Goal: Information Seeking & Learning: Learn about a topic

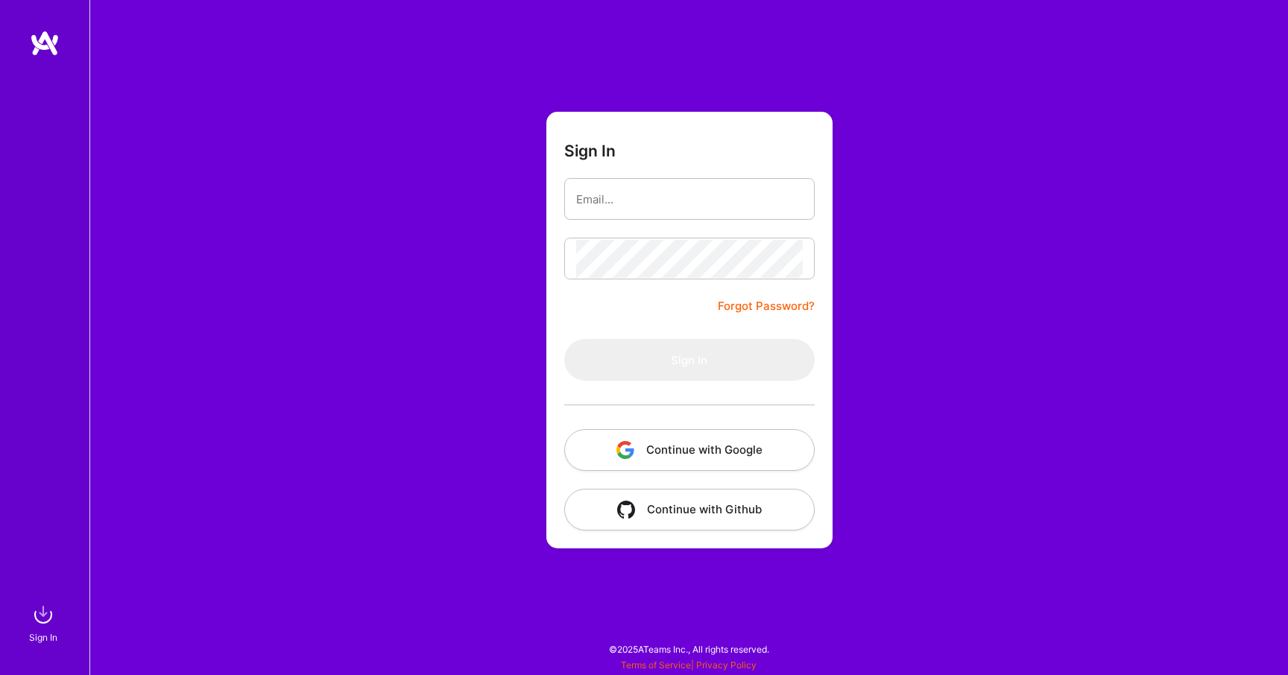
click at [769, 461] on button "Continue with Google" at bounding box center [689, 450] width 251 height 42
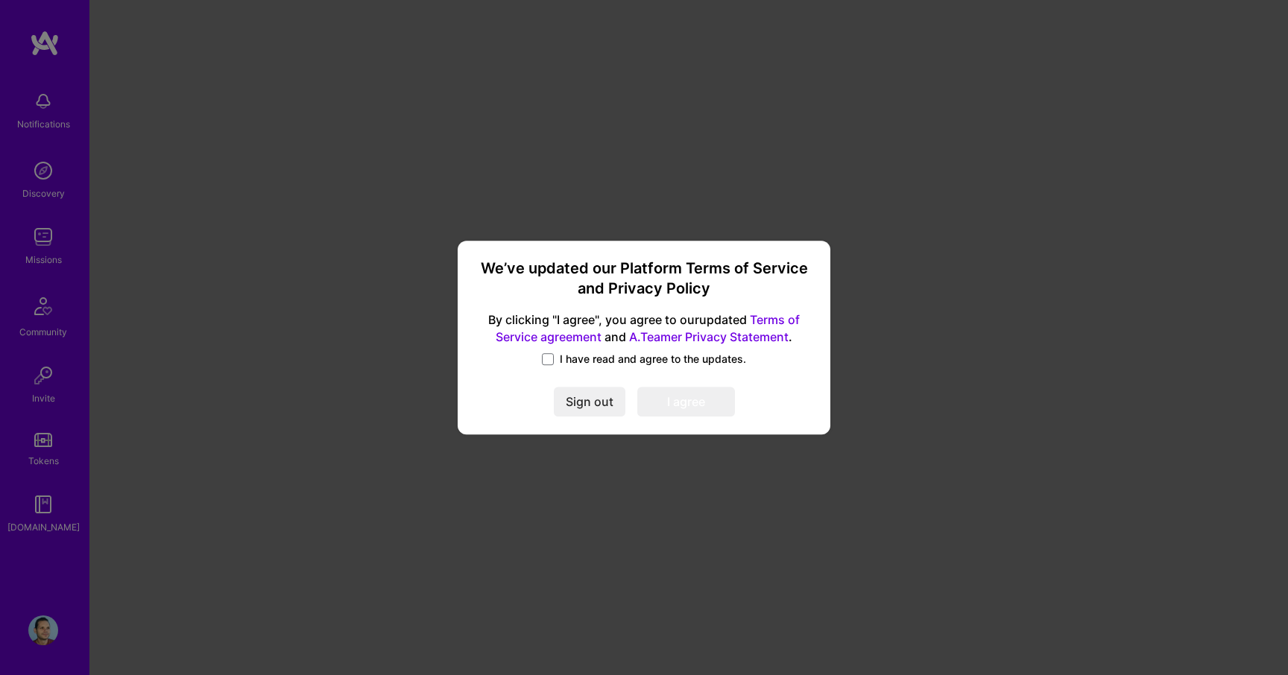
click at [648, 359] on span "I have read and agree to the updates." at bounding box center [653, 359] width 186 height 15
click at [0, 0] on input "I have read and agree to the updates." at bounding box center [0, 0] width 0 height 0
click at [664, 400] on button "I agree" at bounding box center [686, 402] width 98 height 30
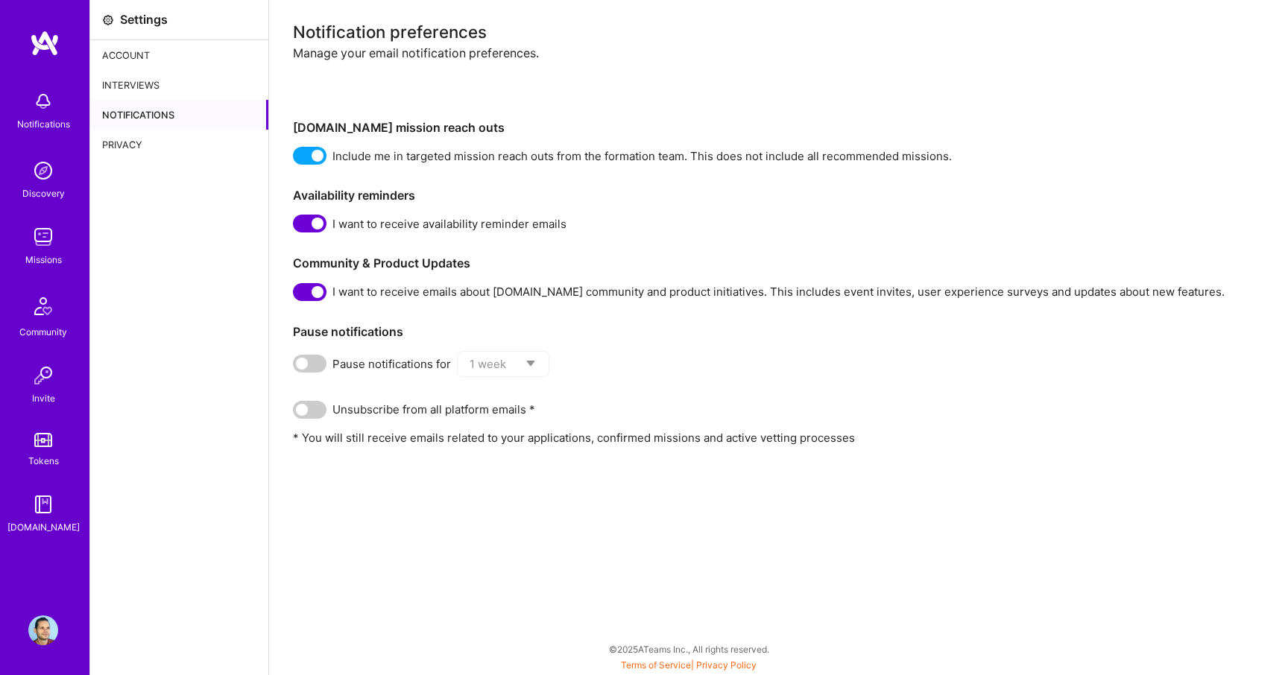
click at [139, 58] on div "Account" at bounding box center [179, 55] width 178 height 30
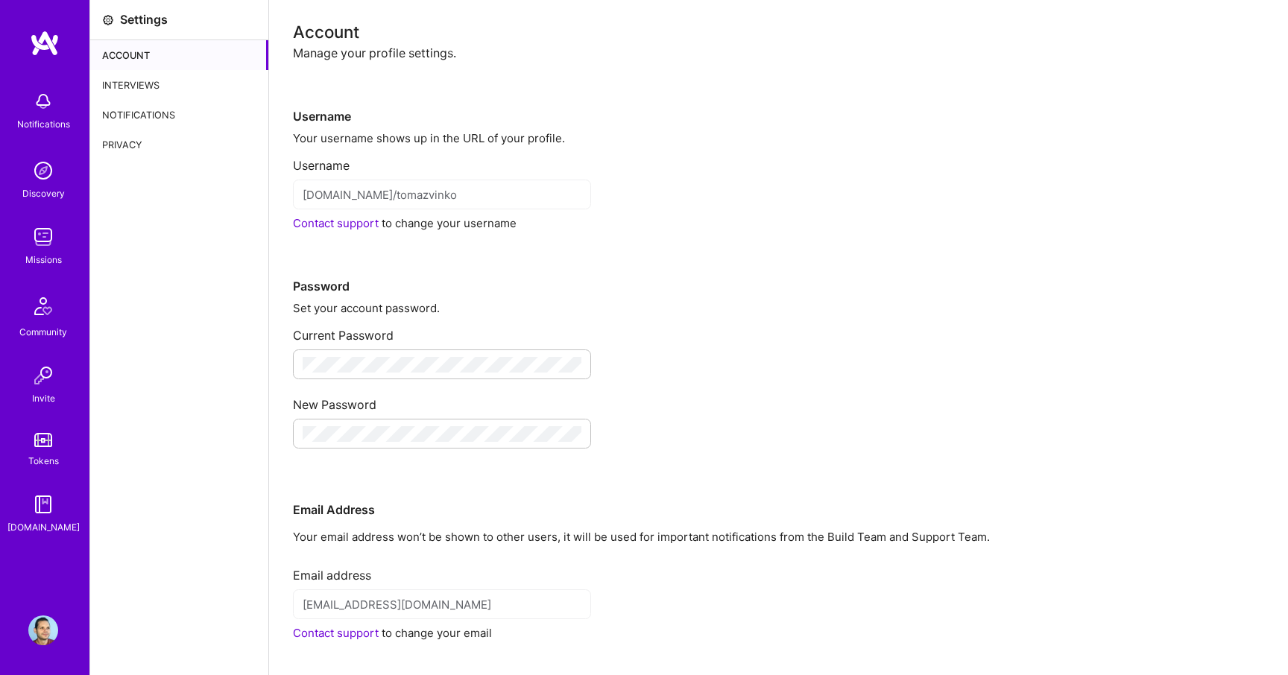
click at [136, 78] on div "Interviews" at bounding box center [179, 85] width 178 height 30
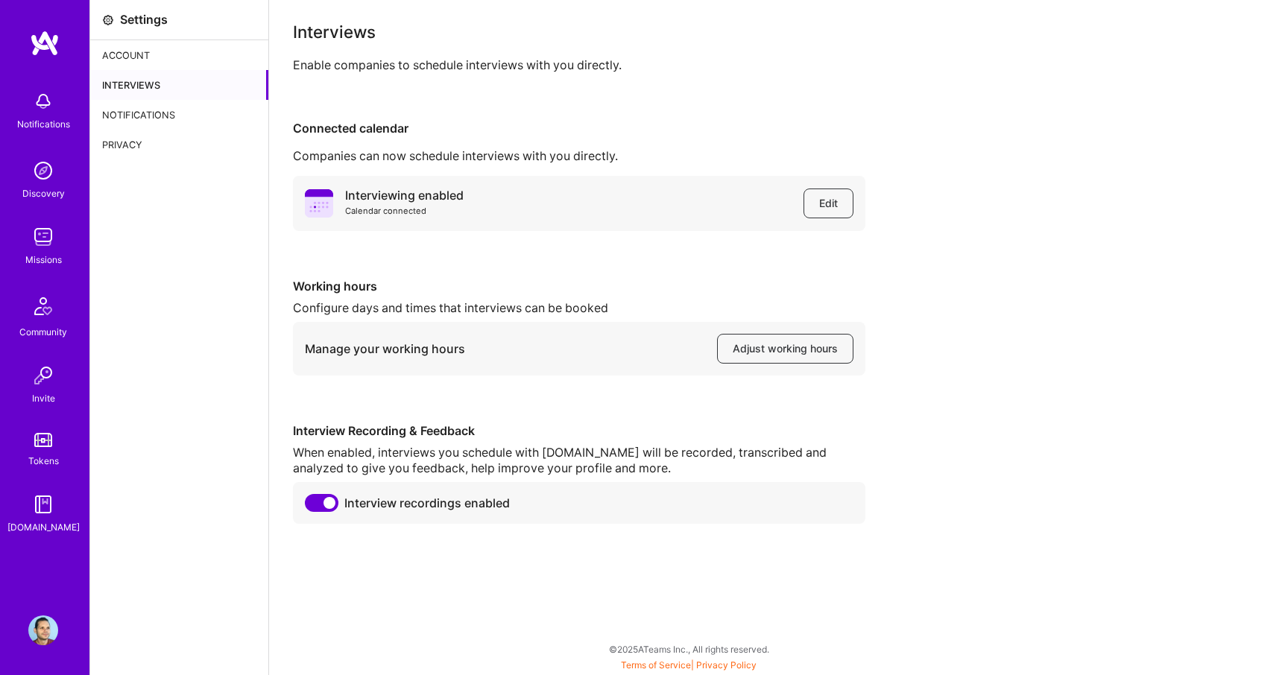
click at [136, 110] on div "Notifications" at bounding box center [179, 115] width 178 height 30
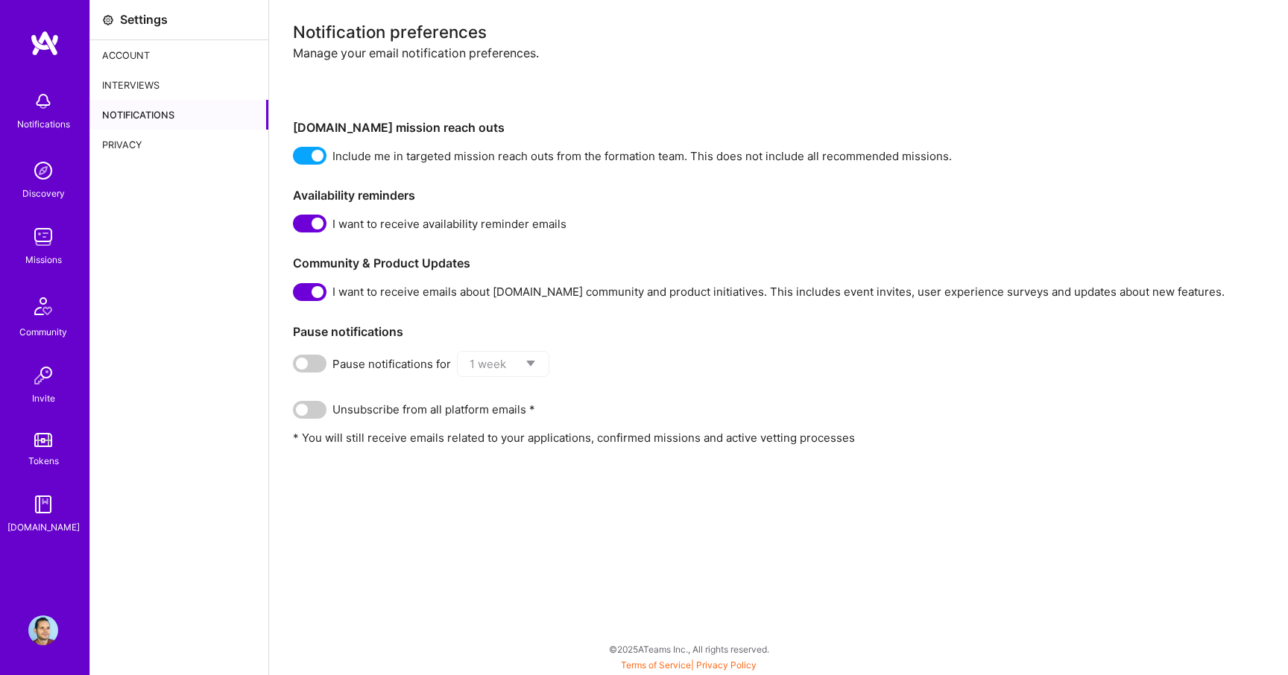
click at [48, 108] on img at bounding box center [43, 101] width 30 height 30
click at [43, 180] on img at bounding box center [43, 171] width 30 height 30
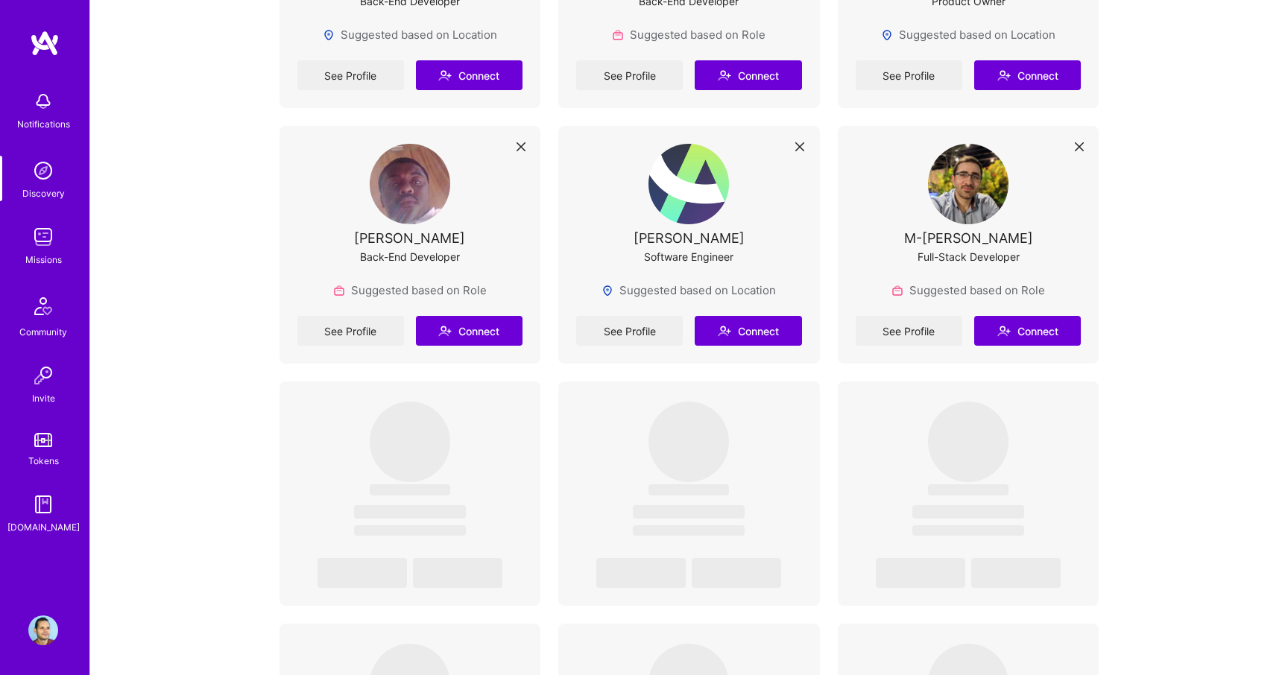
scroll to position [2544, 0]
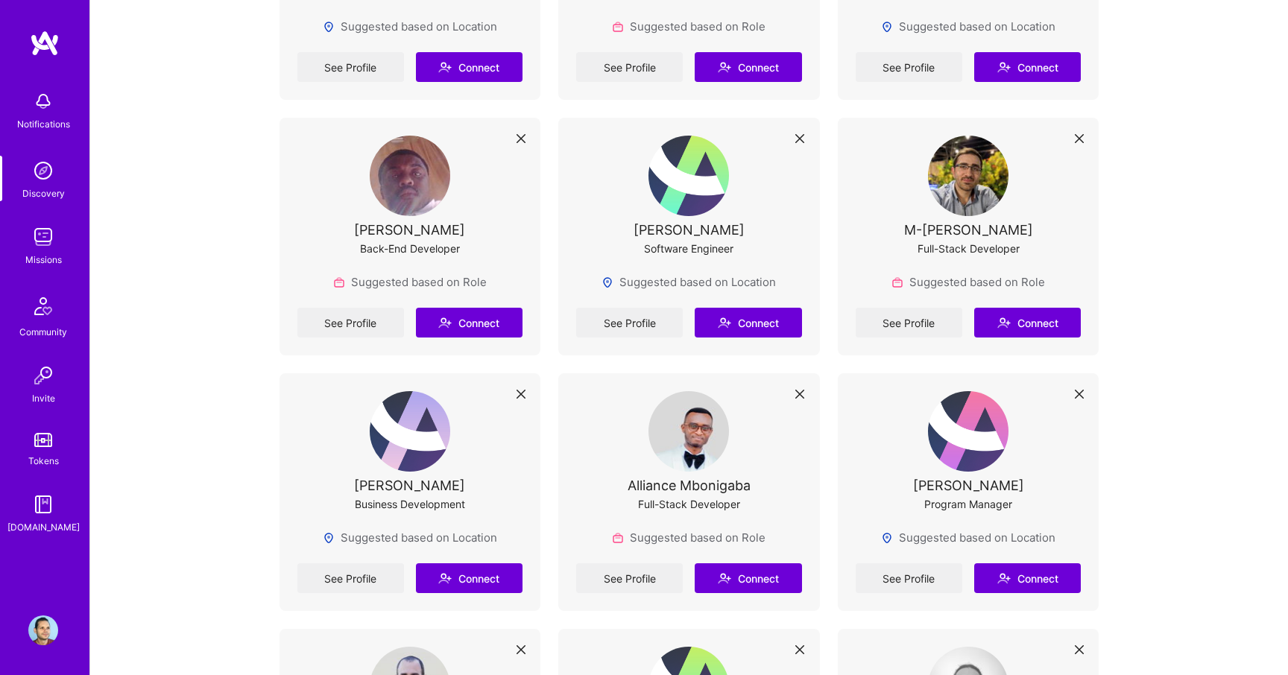
click at [46, 242] on img at bounding box center [43, 237] width 30 height 30
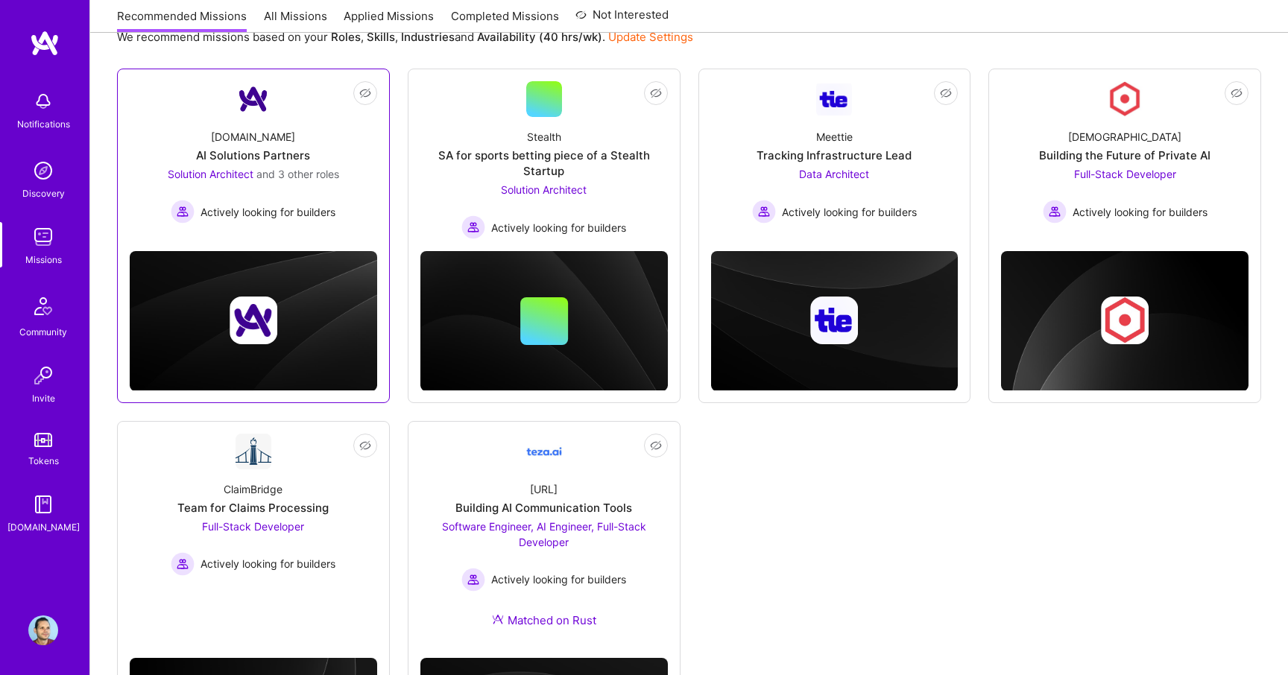
scroll to position [163, 0]
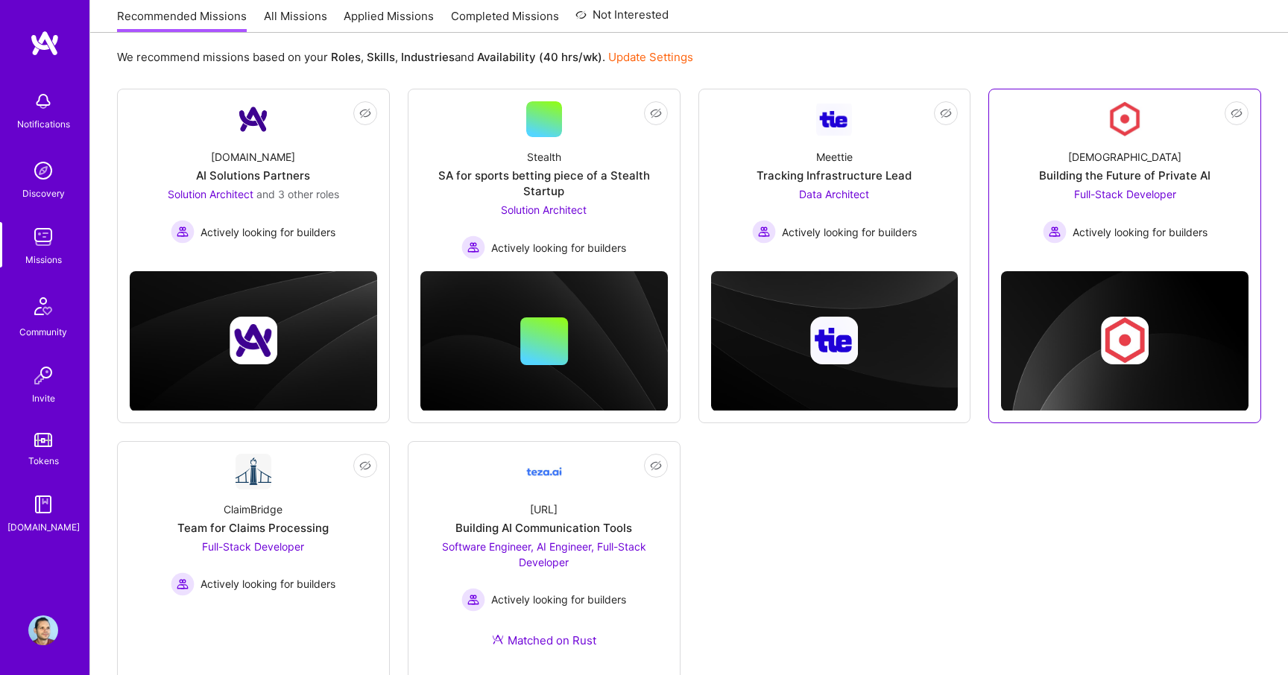
click at [1091, 168] on div "Building the Future of Private AI" at bounding box center [1124, 176] width 171 height 16
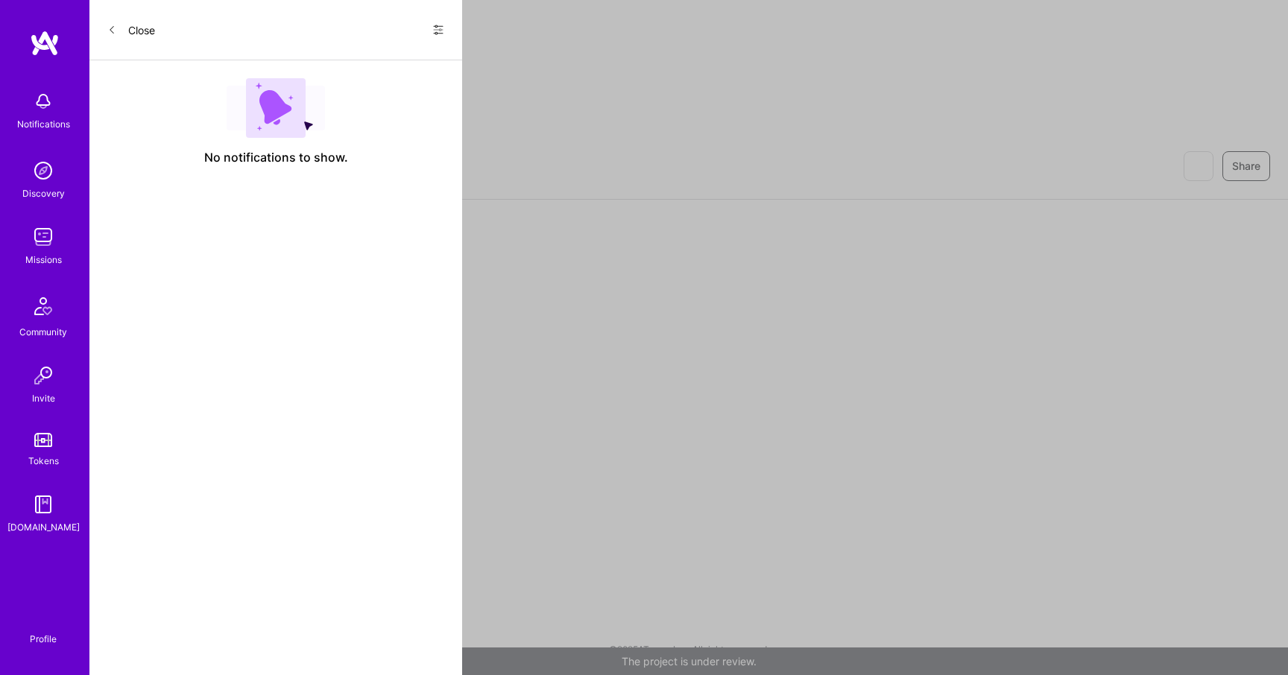
scroll to position [163, 0]
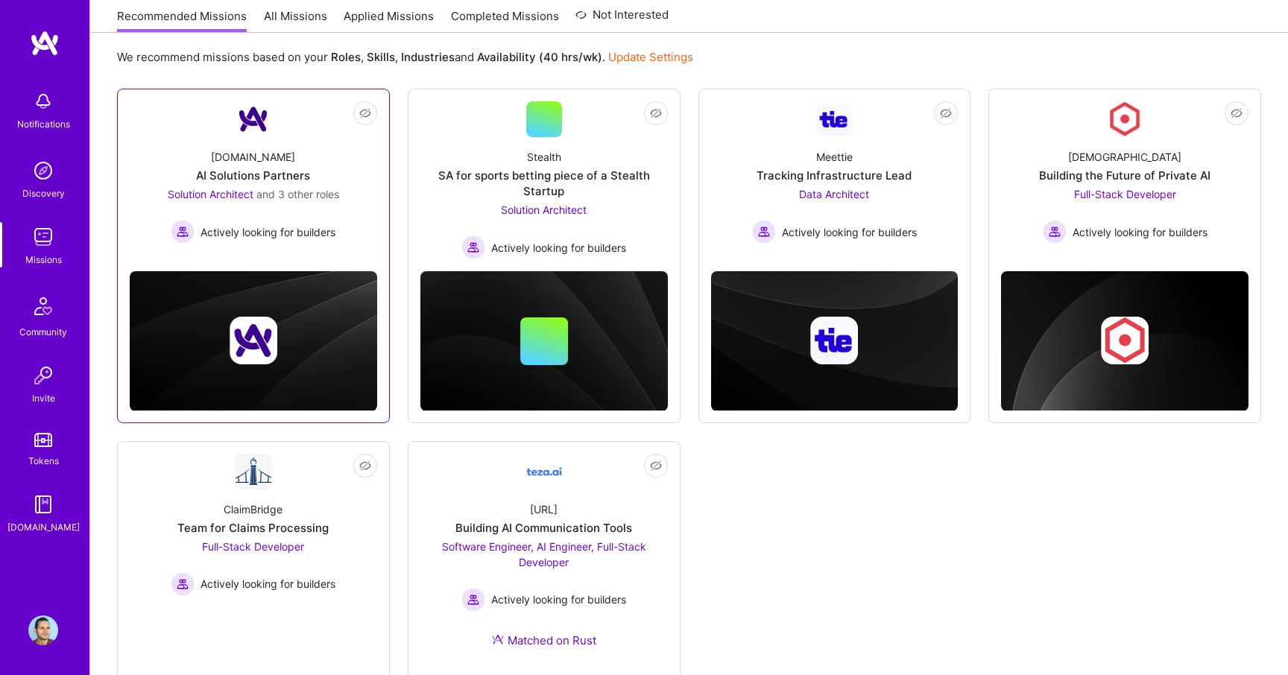
click at [294, 174] on div "AI Solutions Partners" at bounding box center [253, 176] width 114 height 16
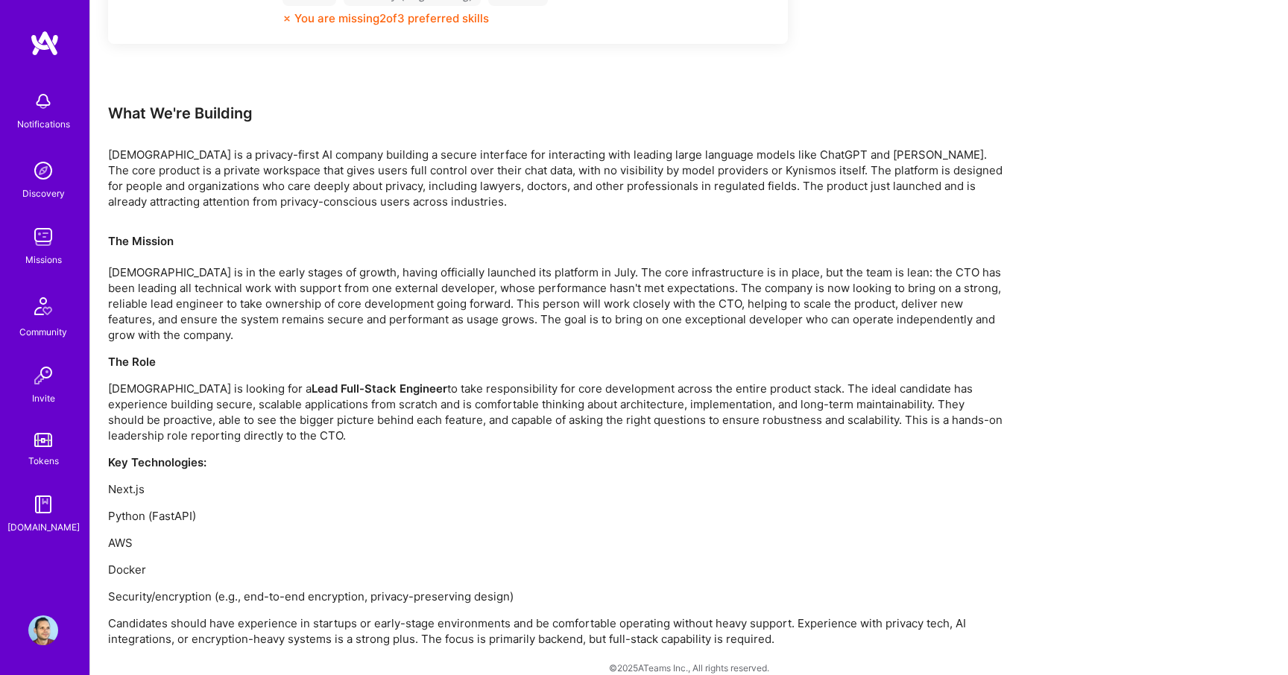
scroll to position [865, 0]
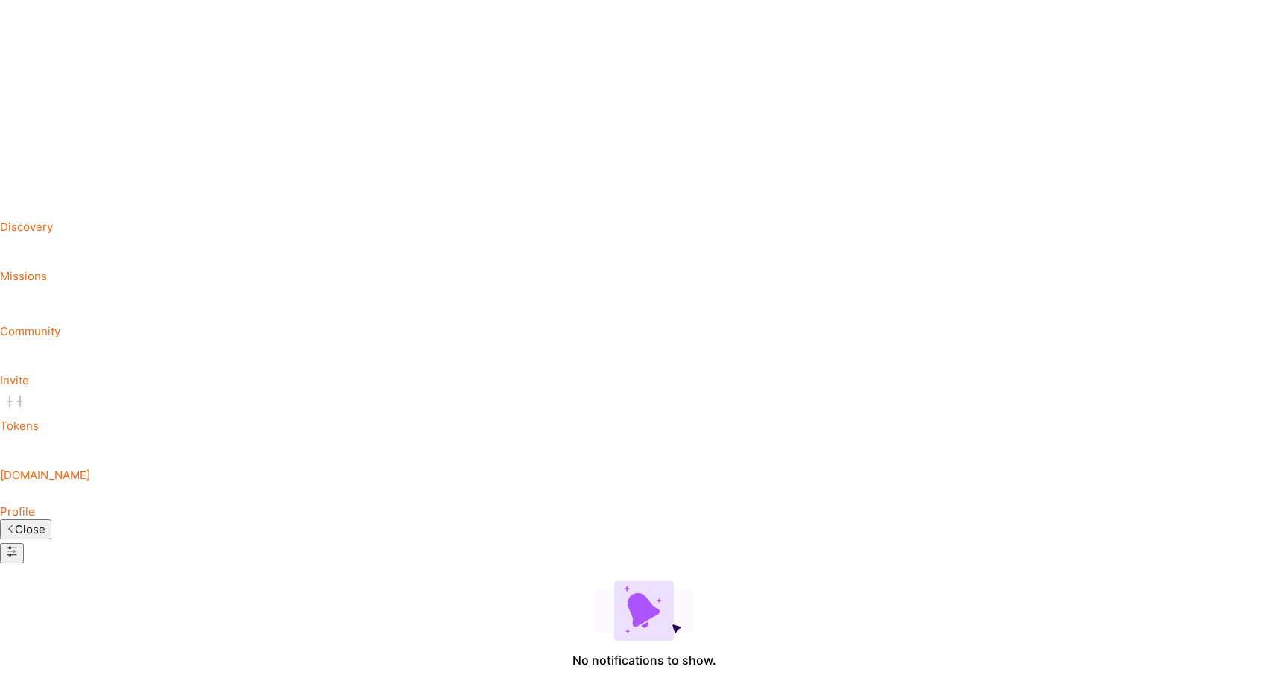
scroll to position [163, 0]
